Goal: Transaction & Acquisition: Purchase product/service

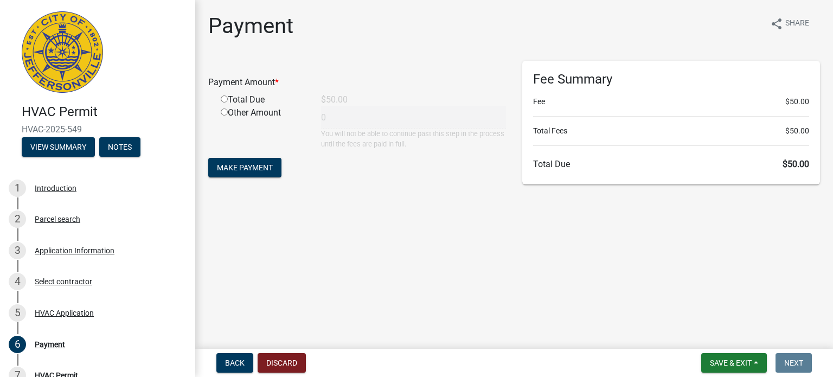
click at [228, 102] on input "radio" at bounding box center [224, 98] width 7 height 7
radio input "true"
type input "50"
click at [252, 172] on span "Make Payment" at bounding box center [245, 167] width 56 height 9
